Goal: Task Accomplishment & Management: Manage account settings

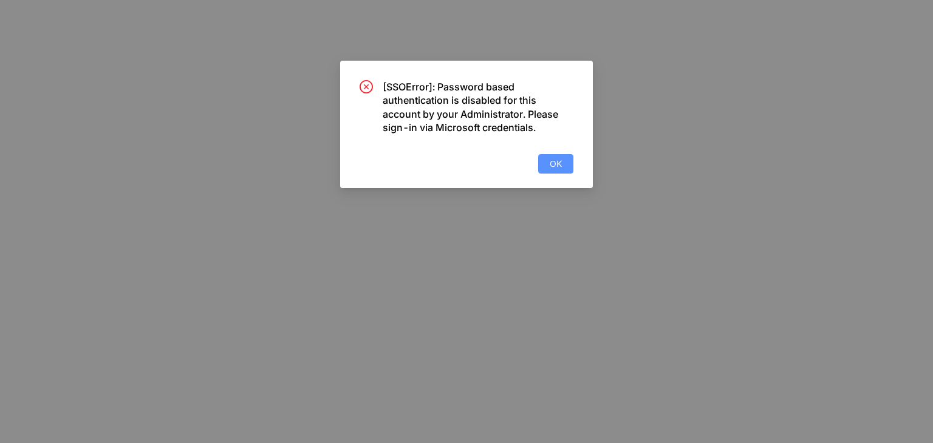
click at [558, 163] on span "OK" at bounding box center [556, 163] width 12 height 13
